Goal: Check status: Check status

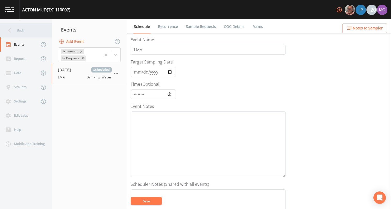
scroll to position [155, 0]
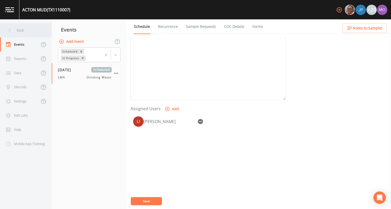
click at [33, 33] on div "Back" at bounding box center [23, 30] width 47 height 14
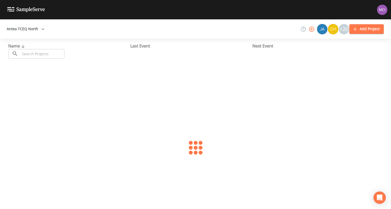
click at [36, 55] on input "text" at bounding box center [42, 54] width 44 height 10
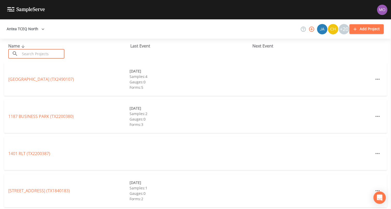
paste input "TX1690023"
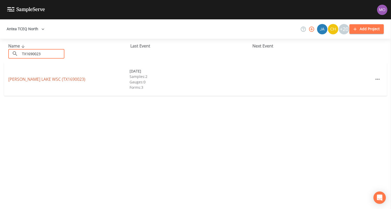
type input "TX1690023"
click at [44, 80] on link "[PERSON_NAME] LAKE WSC (TX1690023)" at bounding box center [46, 80] width 77 height 6
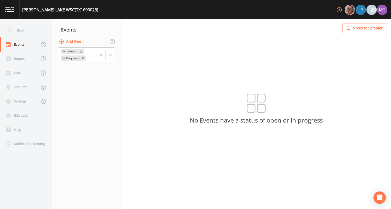
click at [70, 57] on div "In Progress" at bounding box center [70, 58] width 19 height 5
click at [70, 65] on div "Completed" at bounding box center [86, 62] width 57 height 5
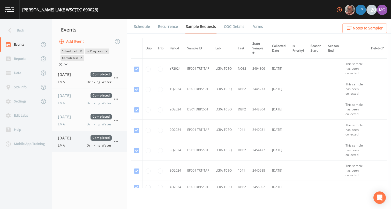
click at [71, 145] on div "[DATE] Completed LMA Drinking Water" at bounding box center [85, 141] width 54 height 13
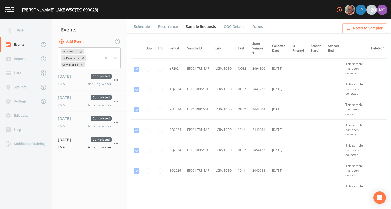
click at [257, 29] on link "Forms" at bounding box center [257, 26] width 12 height 14
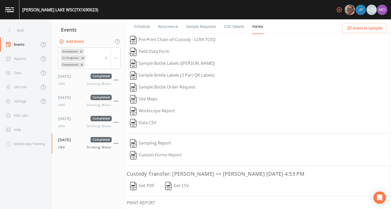
scroll to position [28, 0]
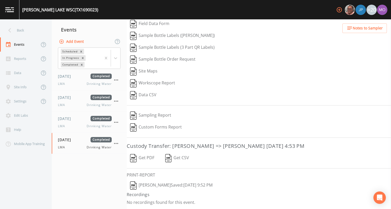
click at [133, 184] on img "button" at bounding box center [133, 186] width 6 height 8
